Goal: Information Seeking & Learning: Learn about a topic

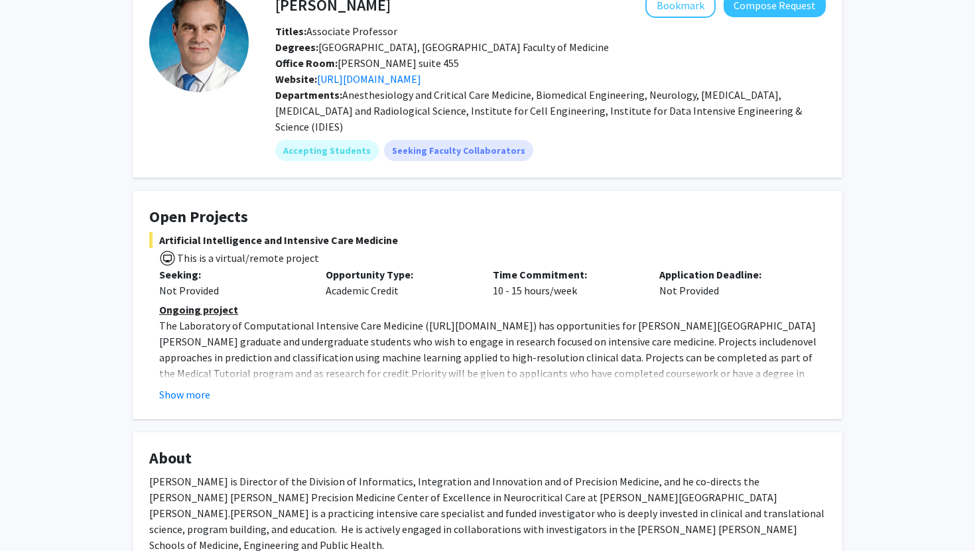
scroll to position [90, 0]
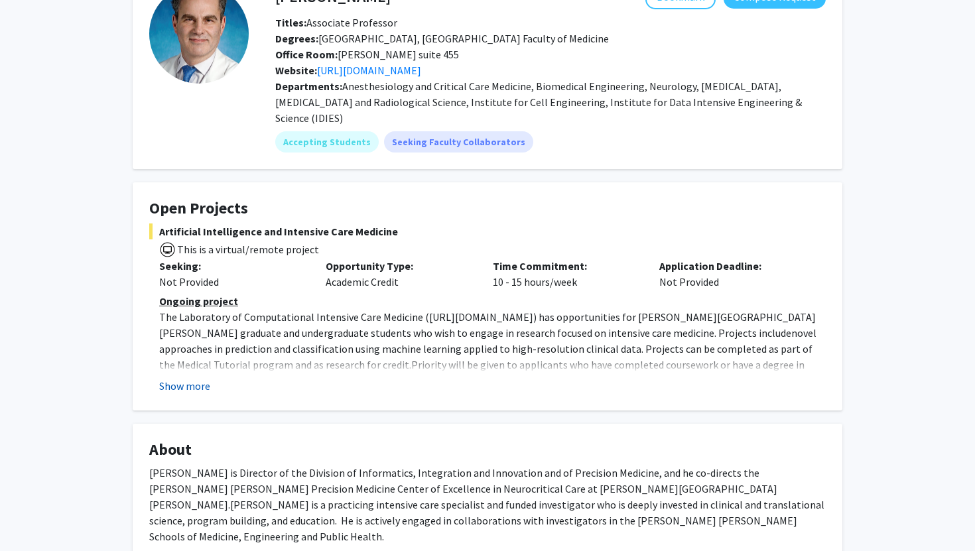
click at [198, 378] on button "Show more" at bounding box center [184, 386] width 51 height 16
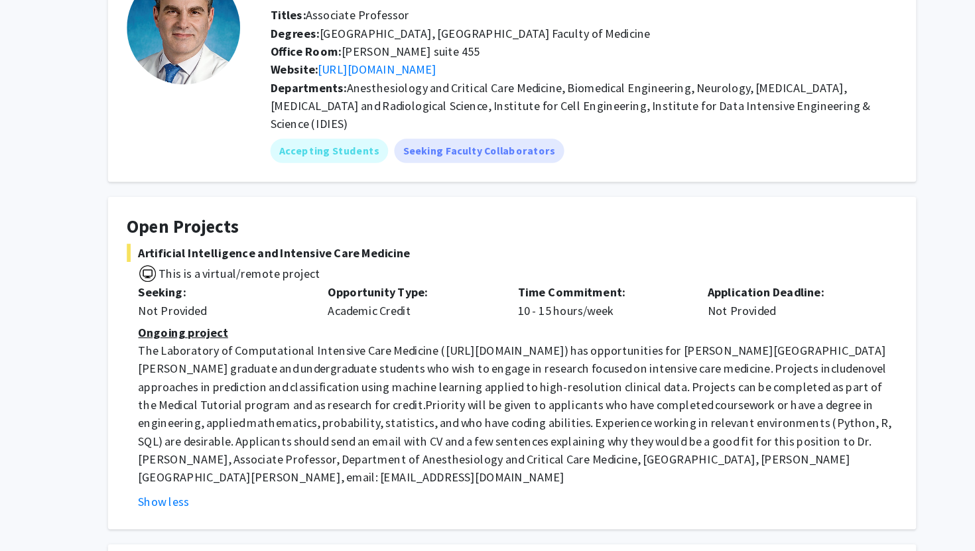
scroll to position [32, 0]
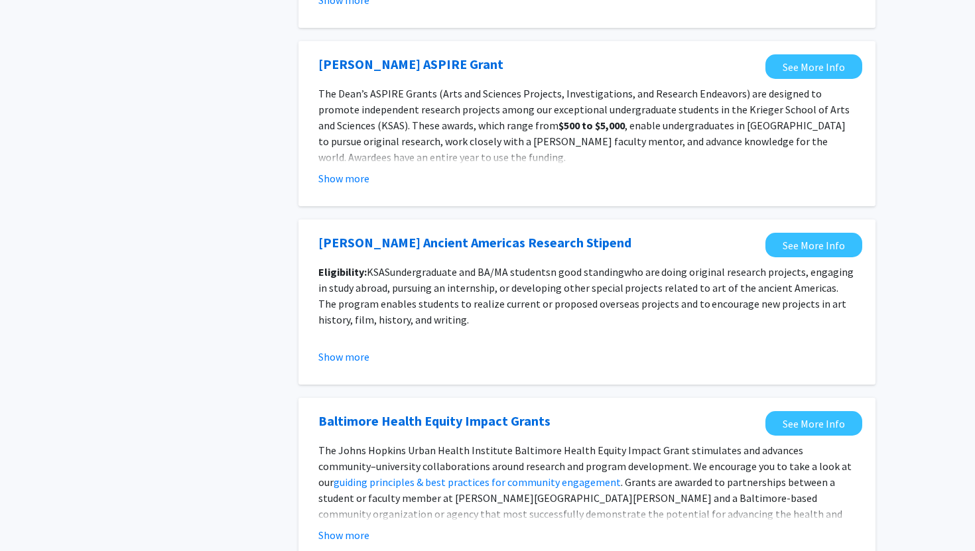
scroll to position [1439, 0]
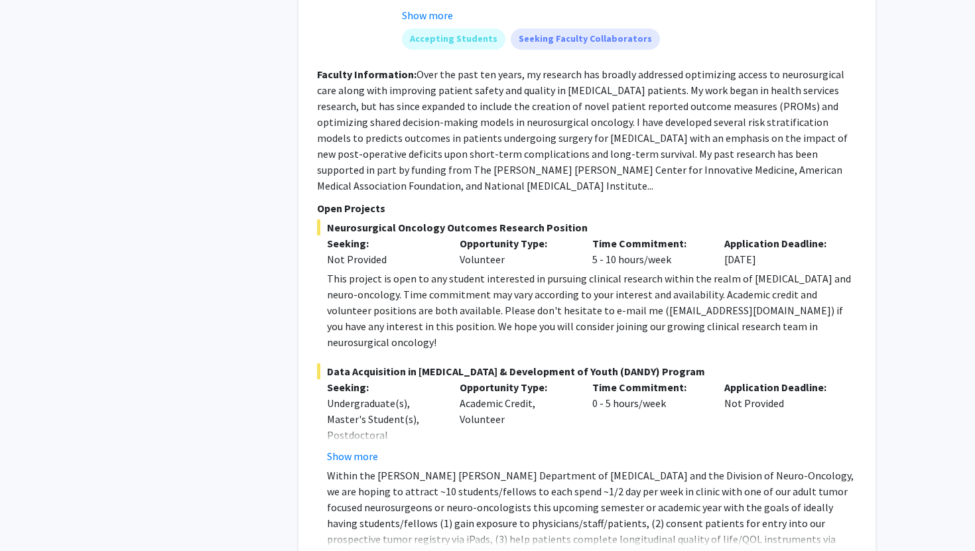
scroll to position [1094, 0]
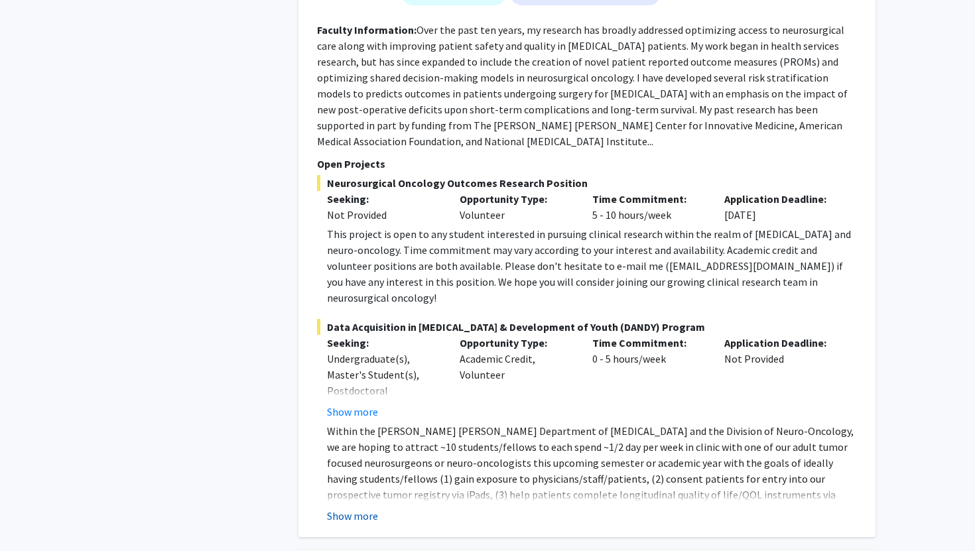
click at [350, 508] on button "Show more" at bounding box center [352, 516] width 51 height 16
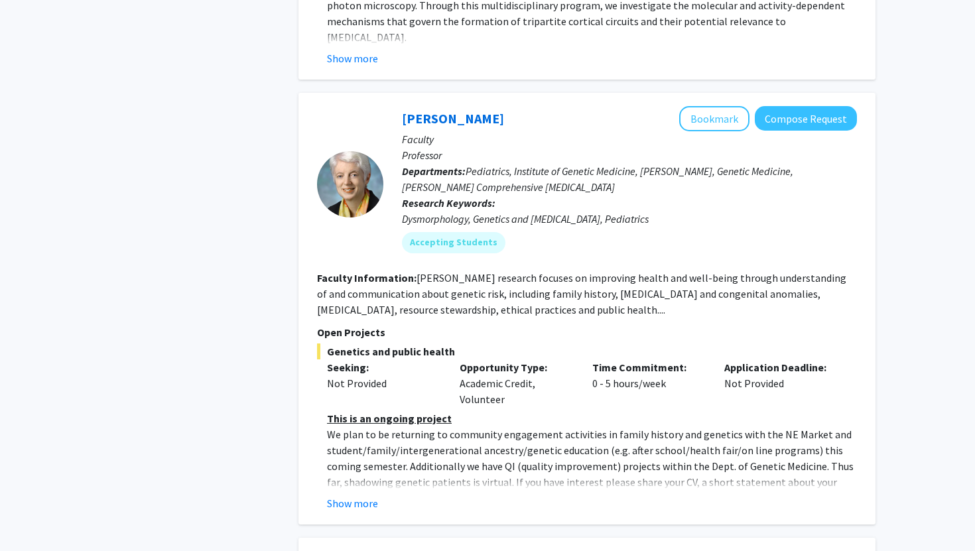
scroll to position [4655, 0]
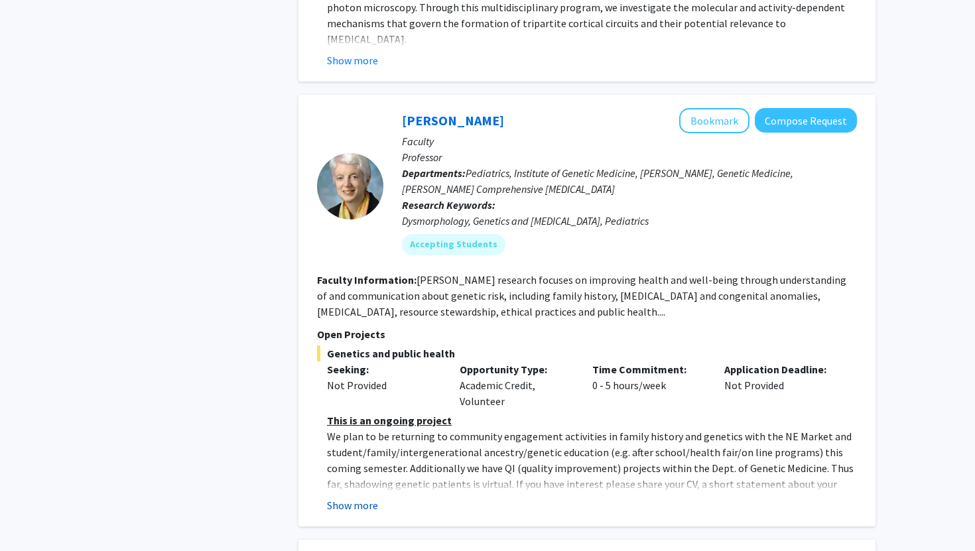
click at [372, 497] on button "Show more" at bounding box center [352, 505] width 51 height 16
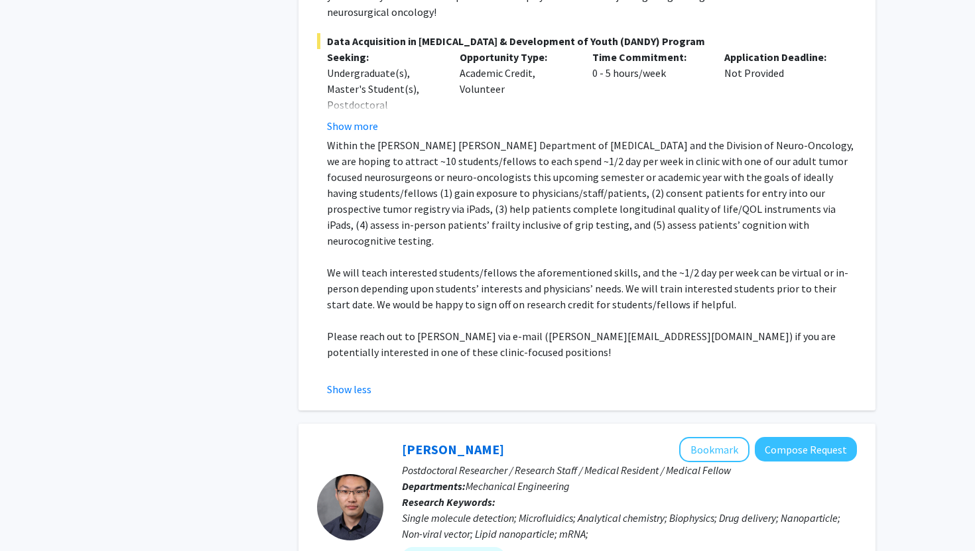
scroll to position [992, 0]
